Goal: Information Seeking & Learning: Learn about a topic

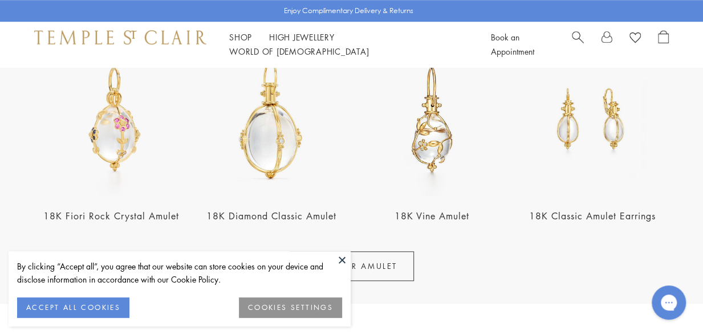
scroll to position [456, 0]
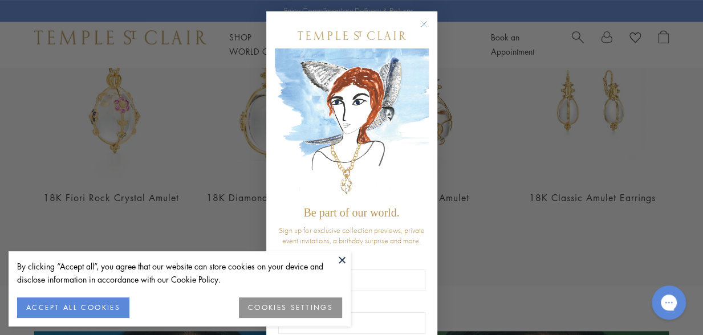
click at [102, 310] on button "ACCEPT ALL COOKIES" at bounding box center [73, 308] width 112 height 21
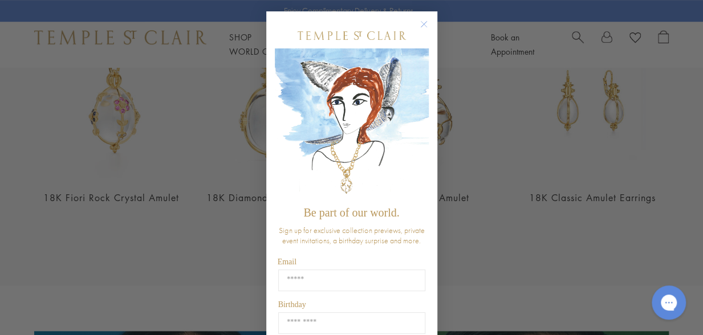
click at [419, 20] on circle "Close dialog" at bounding box center [424, 25] width 14 height 14
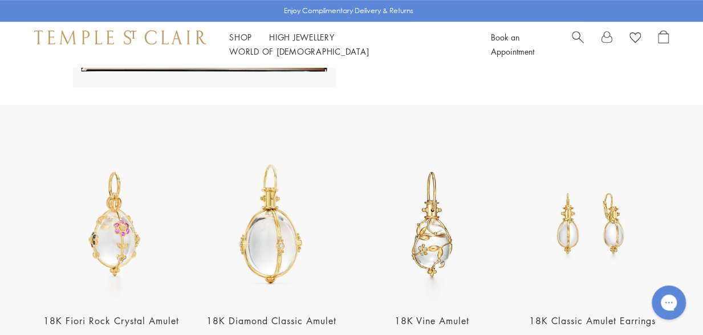
scroll to position [214, 0]
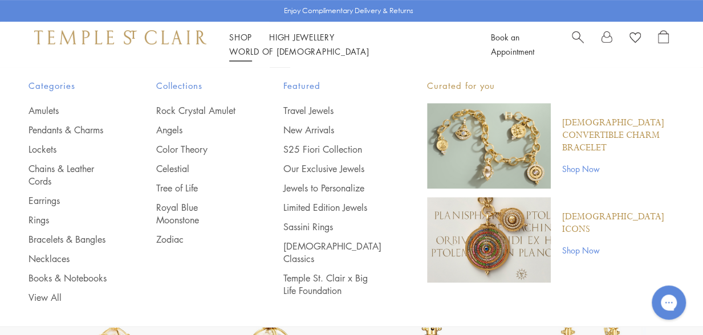
click at [244, 43] on link "Shop Shop" at bounding box center [240, 36] width 23 height 11
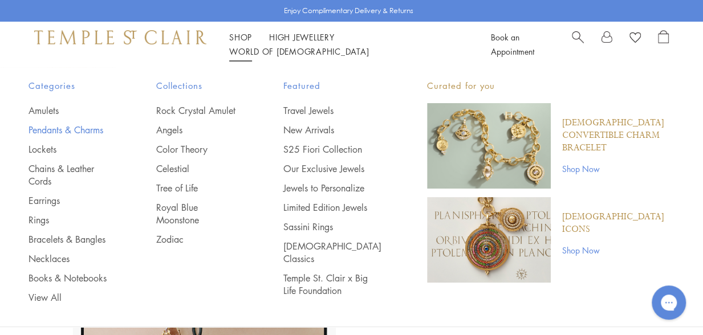
click at [38, 127] on link "Pendants & Charms" at bounding box center [70, 130] width 82 height 13
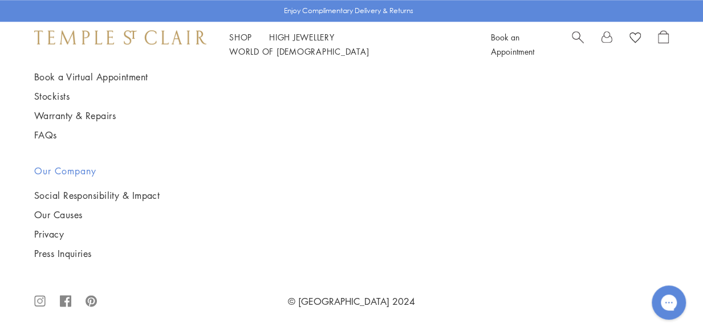
scroll to position [6331, 0]
click at [0, 0] on img at bounding box center [0, 0] width 0 height 0
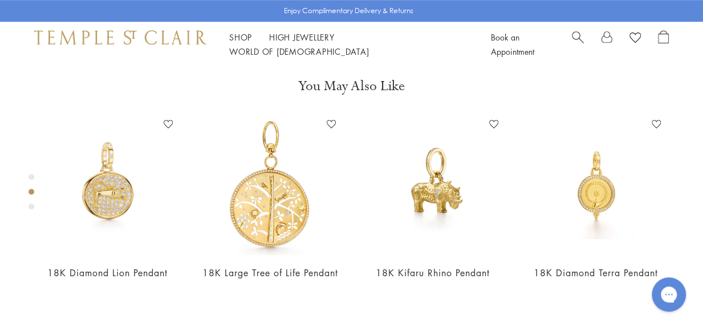
scroll to position [399, 0]
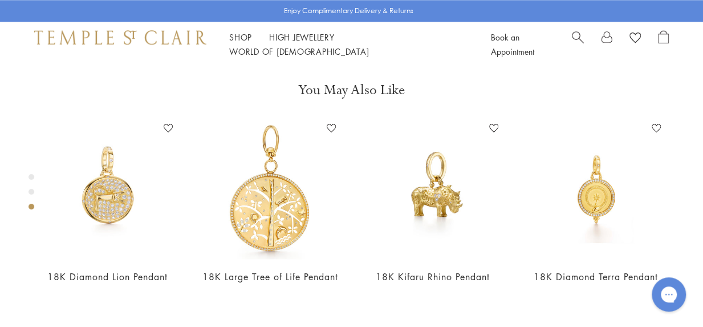
scroll to position [684, 0]
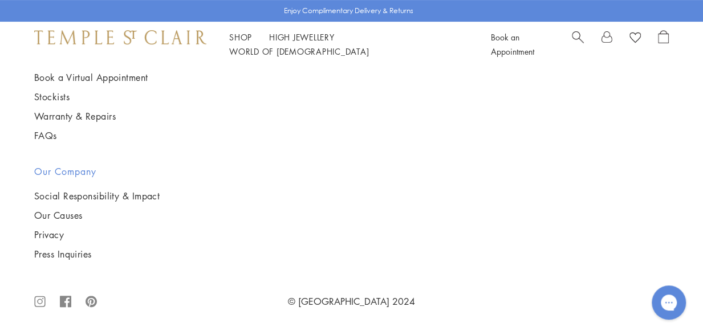
scroll to position [2406, 0]
click at [0, 0] on img at bounding box center [0, 0] width 0 height 0
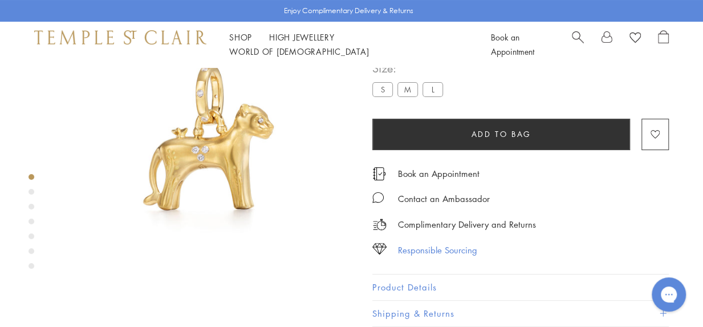
scroll to position [67, 0]
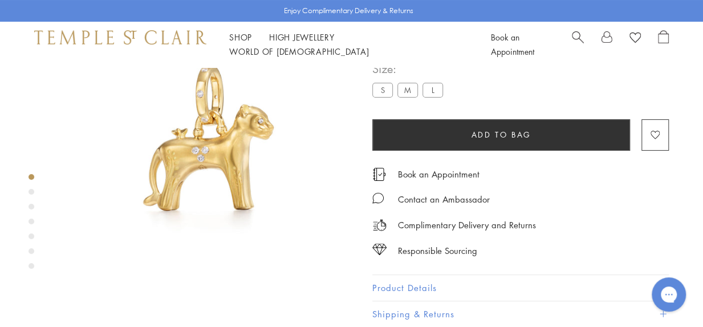
click at [404, 283] on button "Product Details" at bounding box center [520, 288] width 297 height 26
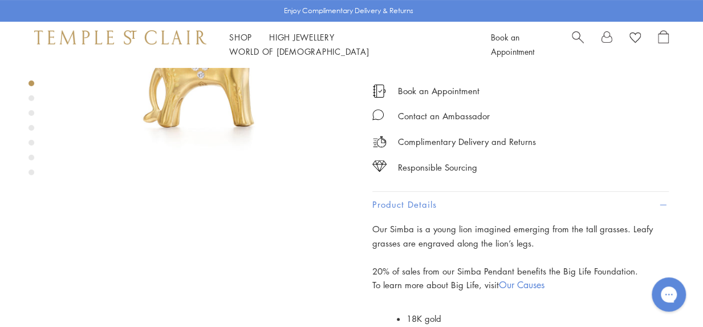
scroll to position [148, 0]
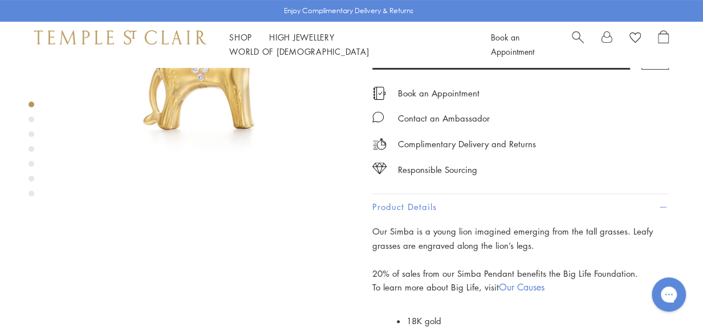
click at [429, 208] on button "Product Details" at bounding box center [520, 207] width 297 height 26
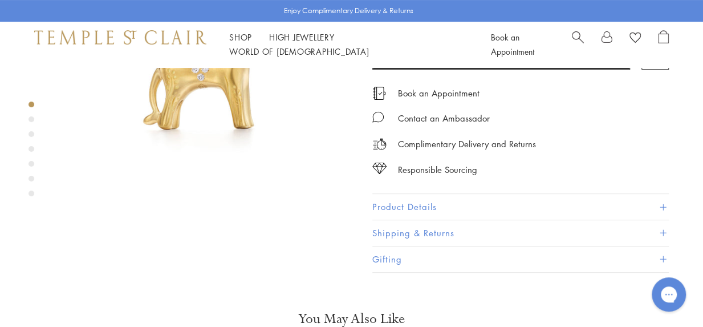
click at [419, 202] on button "Product Details" at bounding box center [520, 207] width 297 height 26
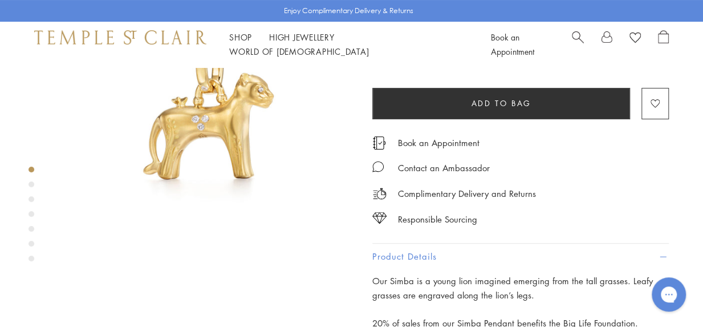
scroll to position [34, 0]
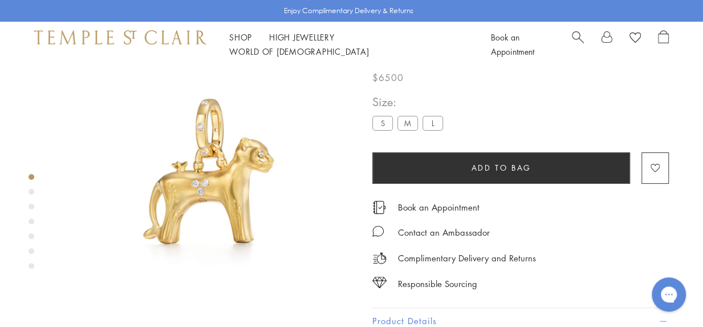
click at [29, 191] on div "Product gallery navigation" at bounding box center [32, 192] width 6 height 6
click at [30, 211] on div "Product gallery navigation" at bounding box center [32, 224] width 6 height 107
click at [33, 209] on div "Product gallery navigation" at bounding box center [32, 207] width 6 height 6
click at [30, 221] on div "Product gallery navigation" at bounding box center [32, 221] width 6 height 6
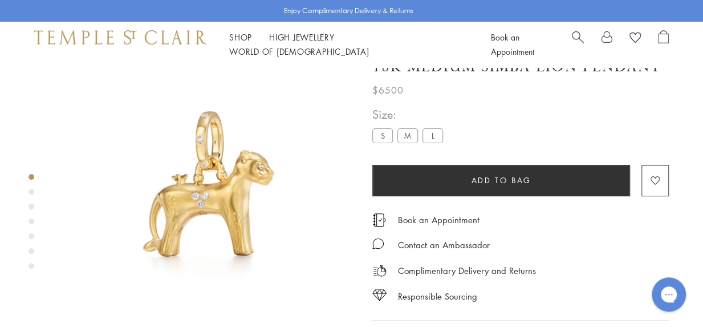
click at [275, 211] on img at bounding box center [206, 195] width 298 height 298
click at [206, 183] on img at bounding box center [206, 195] width 298 height 298
click at [206, 185] on img at bounding box center [206, 195] width 298 height 298
click at [432, 136] on label "L" at bounding box center [433, 135] width 21 height 14
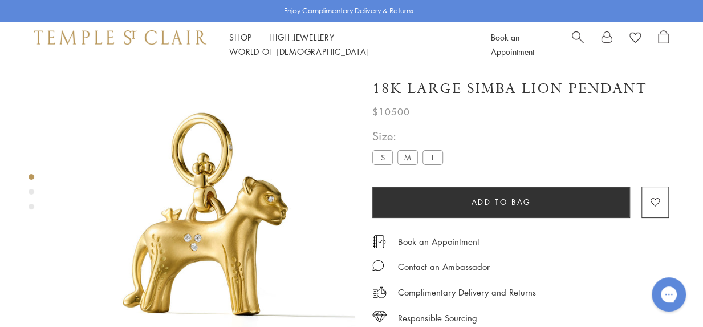
click at [404, 163] on label "M" at bounding box center [408, 157] width 21 height 14
